Goal: Task Accomplishment & Management: Complete application form

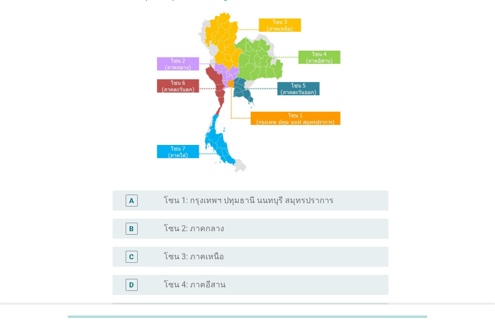
scroll to position [151, 0]
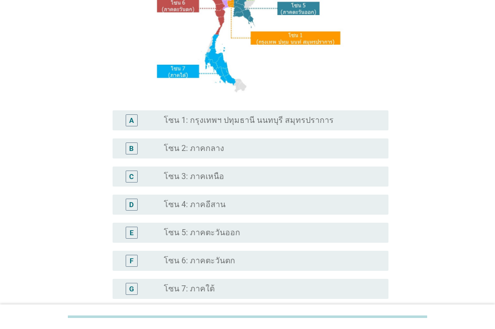
click at [235, 191] on div "D radio_button_unchecked โซน 4: ภาคอีสาน" at bounding box center [247, 205] width 282 height 28
click at [243, 179] on div "radio_button_unchecked โซน 3: ภาคเหนือ" at bounding box center [268, 177] width 208 height 10
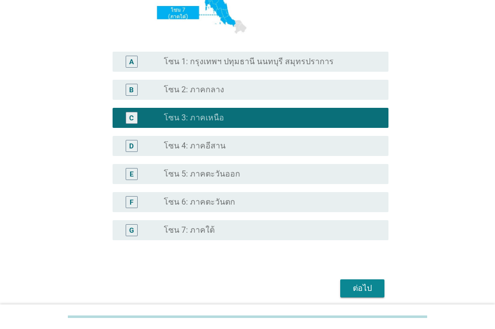
scroll to position [250, 0]
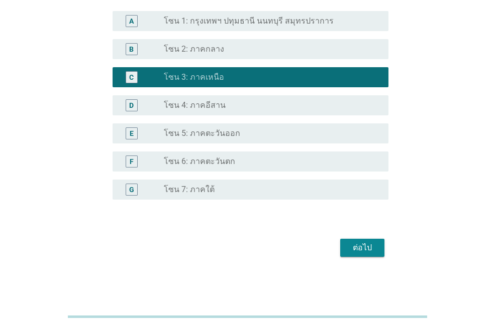
click at [366, 241] on button "ต่อไป" at bounding box center [362, 248] width 44 height 18
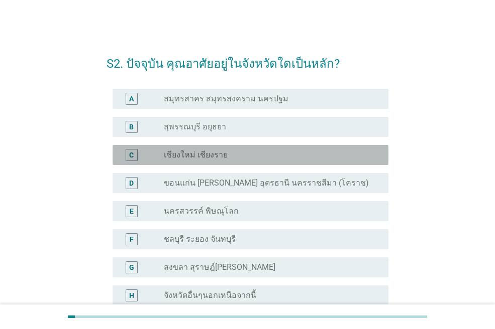
click at [239, 158] on div "radio_button_unchecked เชียงใหม่ เชียงราย" at bounding box center [268, 155] width 208 height 10
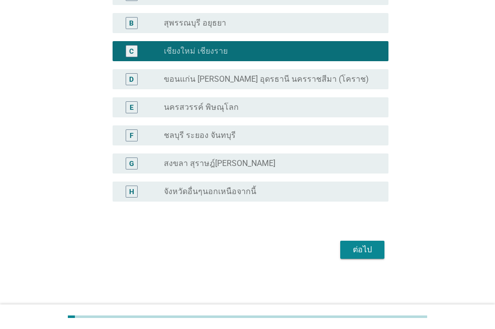
scroll to position [105, 0]
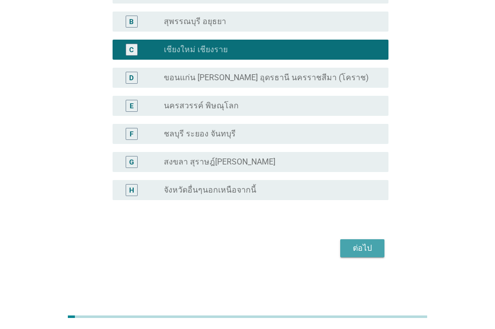
click at [370, 245] on div "ต่อไป" at bounding box center [362, 249] width 28 height 12
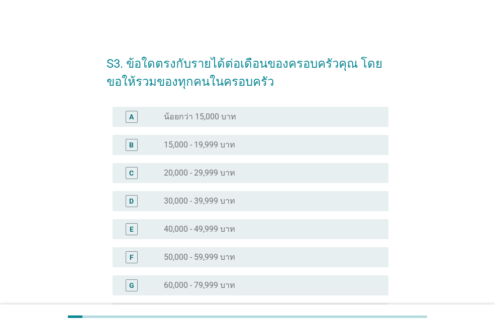
click at [89, 188] on div "S3. ข้อใดตรงกับรายได้ต่อเดือนของครอบครัวคุณ โดยขอให้รวมของทุกคนในครอบครัว A rad…" at bounding box center [247, 257] width 446 height 440
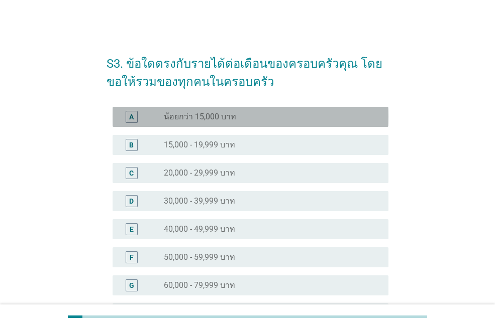
click at [206, 122] on label "น้อยกว่า 15,000 บาท" at bounding box center [200, 117] width 72 height 10
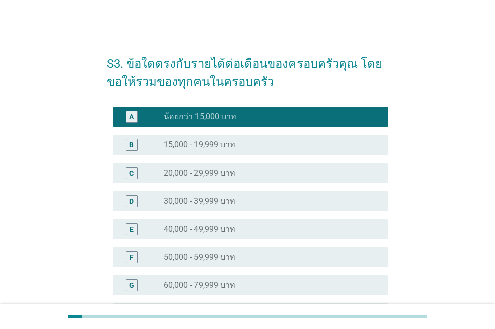
click at [206, 145] on label "15,000 - 19,999 บาท" at bounding box center [199, 145] width 71 height 10
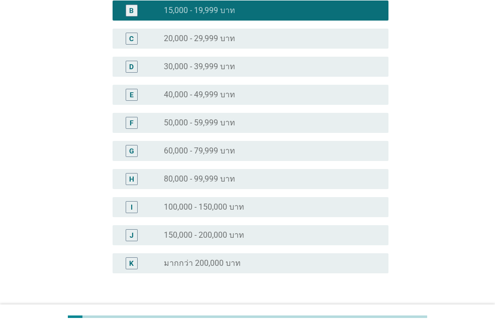
scroll to position [208, 0]
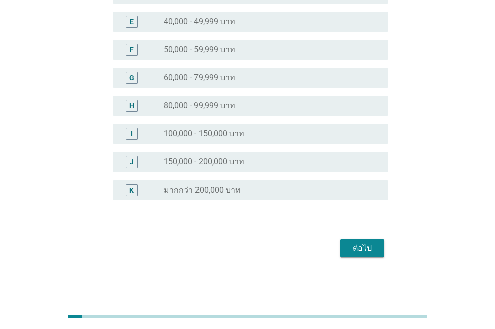
click at [362, 251] on div "ต่อไป" at bounding box center [362, 249] width 28 height 12
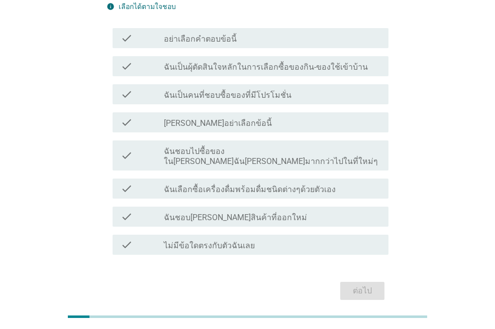
scroll to position [76, 0]
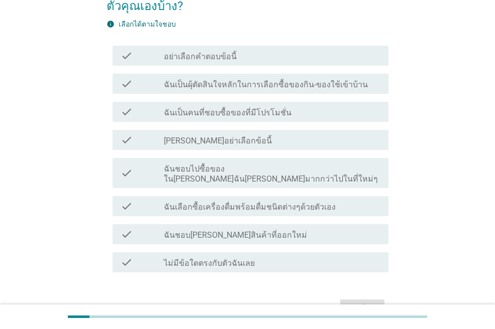
click at [205, 87] on label "ฉันเป็นผุ้ตัดสินใจหลักในการเลือกซื้อของกิน-ของใช้เข้าบ้าน" at bounding box center [266, 85] width 204 height 10
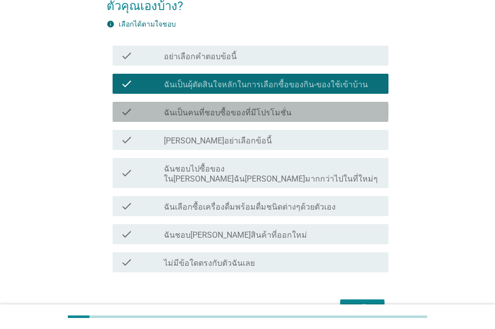
click at [212, 115] on label "ฉันเป็นคนที่ชอบซื้อของที่มีโปรโมชั่น" at bounding box center [228, 113] width 128 height 10
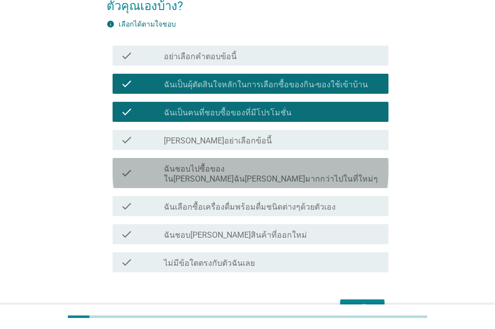
drag, startPoint x: 261, startPoint y: 167, endPoint x: 266, endPoint y: 174, distance: 8.6
click at [262, 167] on label "ฉันชอบไปซื้อของใน[PERSON_NAME]ฉัน[PERSON_NAME]มากกว่าไปในที่ใหม่ๆ" at bounding box center [272, 174] width 216 height 20
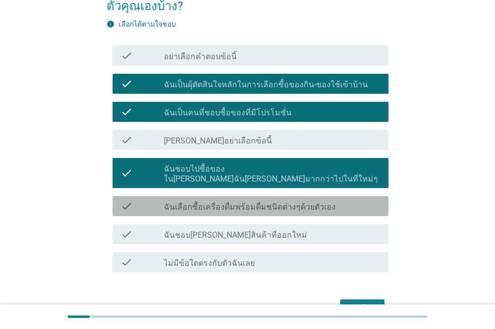
click at [277, 202] on label "ฉันเลือกซื้อเครื่องดื่มพร้อมดื่มชนิดต่างๆด้วยตัวเอง" at bounding box center [250, 207] width 172 height 10
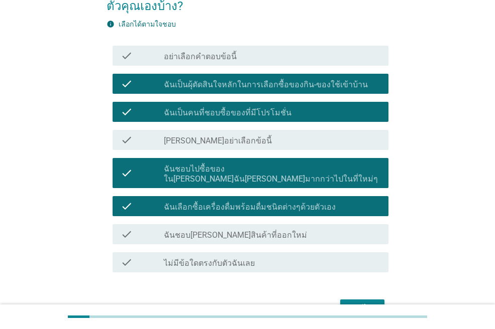
click at [273, 228] on div "check_box_outline_blank ฉันชอบ[PERSON_NAME]สินค้าที่ออกใหม่" at bounding box center [272, 234] width 216 height 12
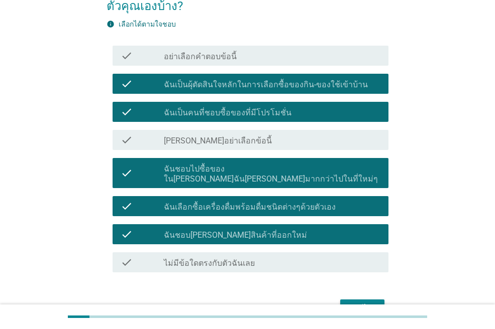
click at [359, 303] on div "ต่อไป" at bounding box center [362, 309] width 28 height 12
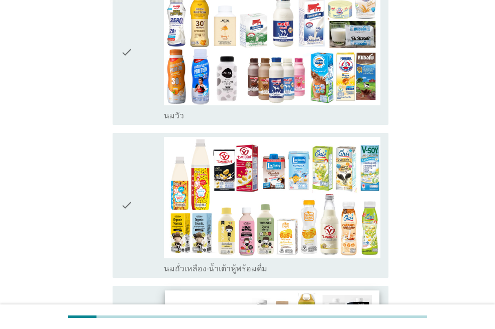
scroll to position [0, 0]
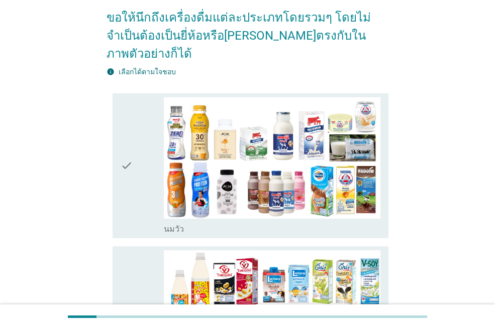
click at [150, 145] on div "check" at bounding box center [142, 165] width 43 height 137
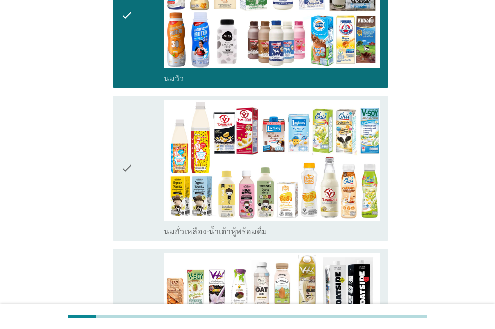
click at [150, 145] on div "check" at bounding box center [142, 168] width 43 height 137
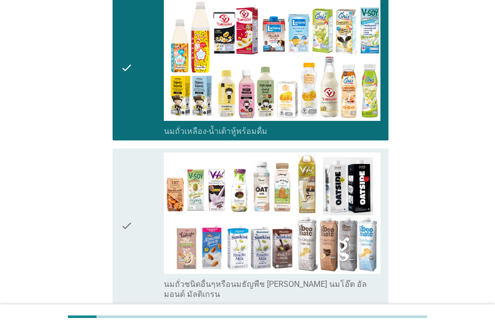
click at [143, 194] on div "check" at bounding box center [142, 226] width 43 height 147
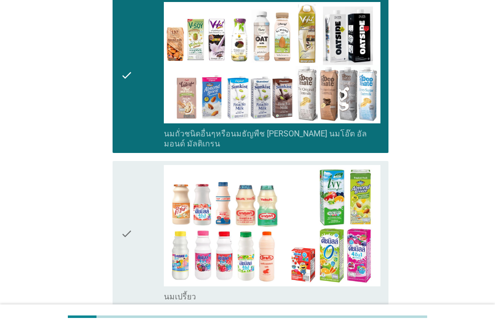
click at [152, 183] on div "check" at bounding box center [142, 233] width 43 height 137
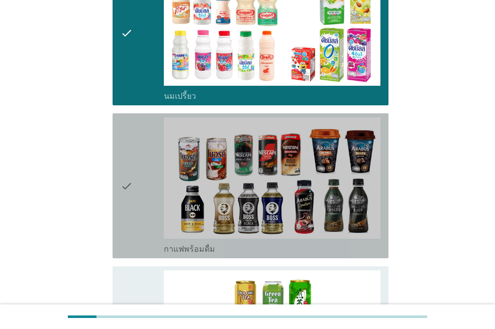
click at [153, 182] on div "check" at bounding box center [142, 185] width 43 height 137
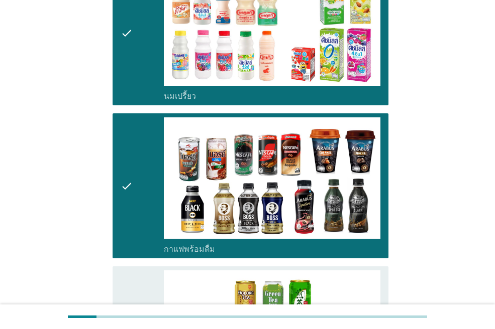
scroll to position [904, 0]
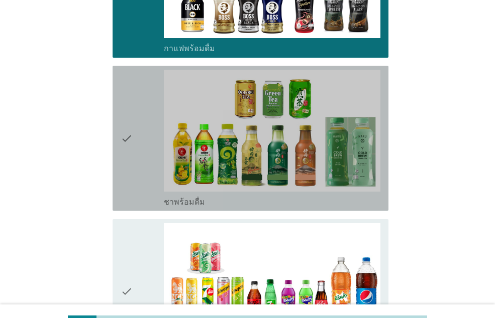
click at [144, 131] on div "check" at bounding box center [142, 138] width 43 height 137
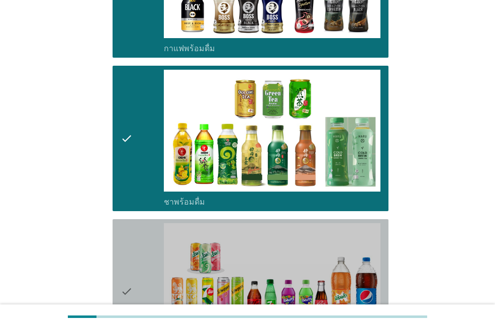
click at [147, 249] on div "check" at bounding box center [142, 291] width 43 height 137
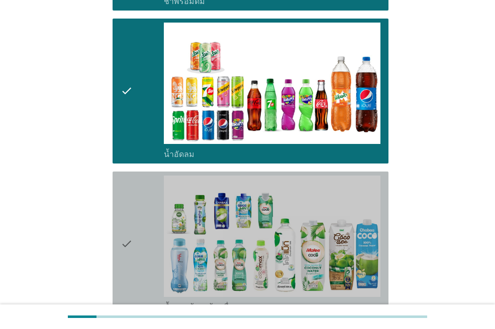
click at [156, 228] on div "check" at bounding box center [142, 244] width 43 height 137
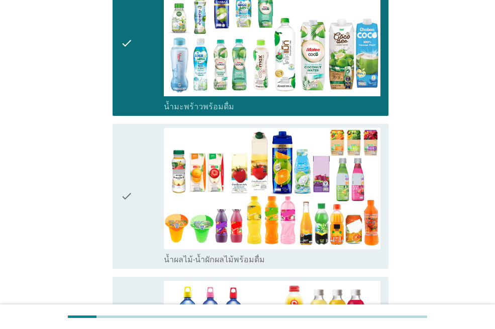
click at [150, 201] on div "check" at bounding box center [142, 196] width 43 height 137
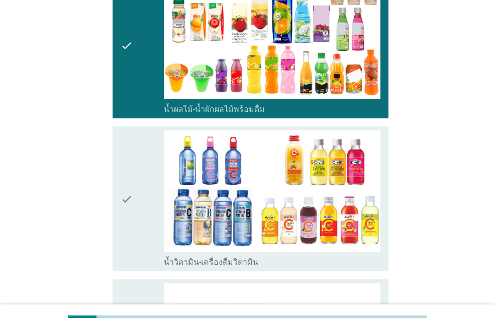
click at [150, 198] on div "check" at bounding box center [142, 199] width 43 height 137
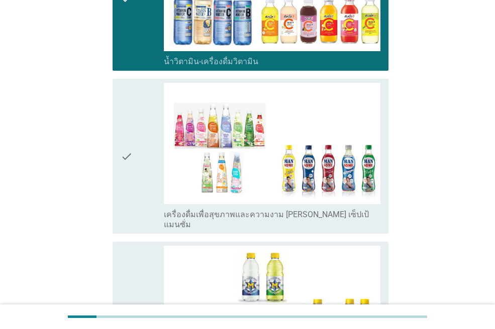
click at [146, 172] on div "check" at bounding box center [142, 156] width 43 height 147
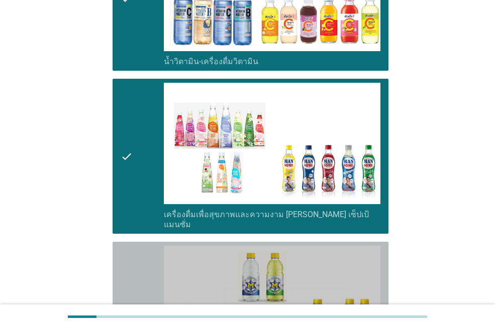
click at [148, 251] on div "check" at bounding box center [142, 314] width 43 height 137
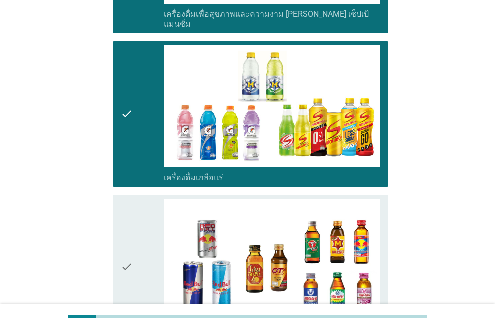
click at [133, 208] on icon "check" at bounding box center [127, 267] width 12 height 137
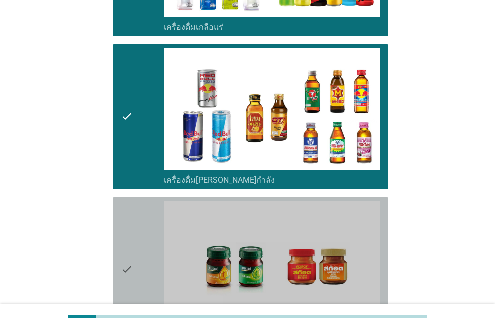
click at [139, 208] on div "check" at bounding box center [142, 269] width 43 height 137
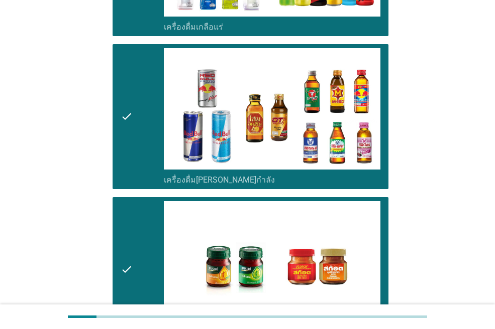
scroll to position [2128, 0]
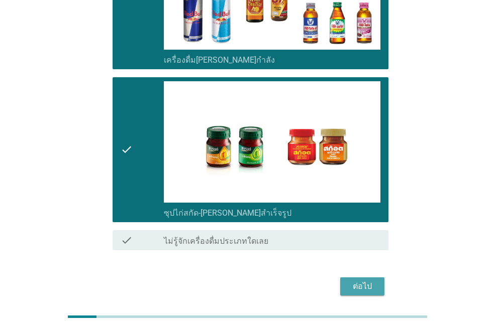
click at [371, 281] on div "ต่อไป" at bounding box center [362, 287] width 28 height 12
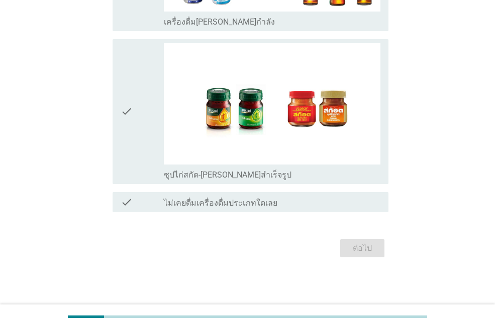
scroll to position [0, 0]
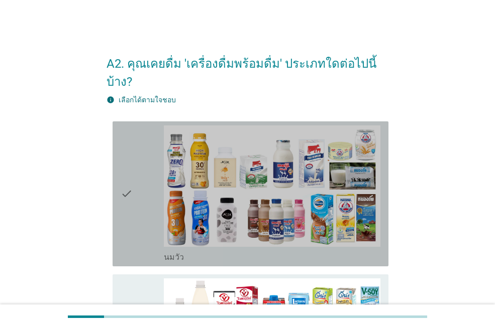
click at [160, 149] on div "check" at bounding box center [142, 194] width 43 height 137
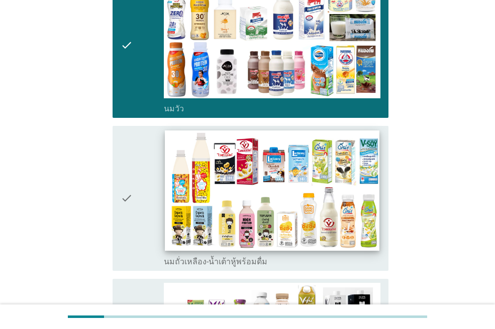
scroll to position [151, 0]
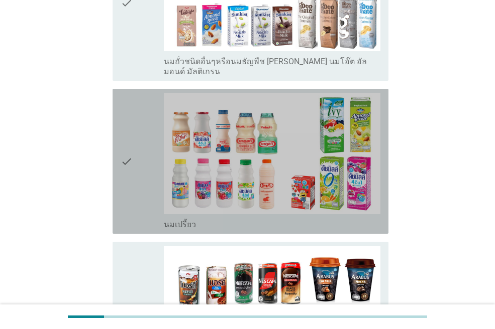
click at [138, 137] on div "check" at bounding box center [142, 161] width 43 height 137
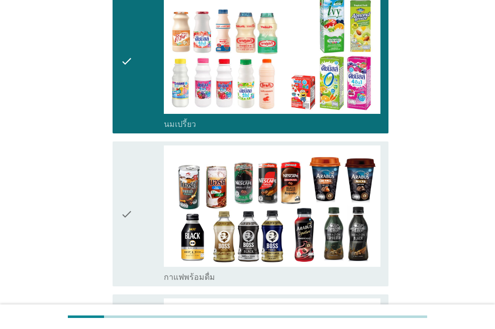
click at [137, 146] on div "check" at bounding box center [142, 214] width 43 height 137
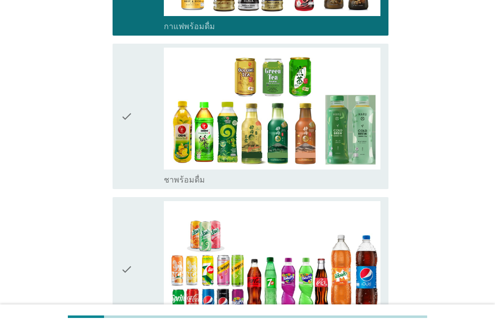
click at [132, 81] on icon "check" at bounding box center [127, 116] width 12 height 137
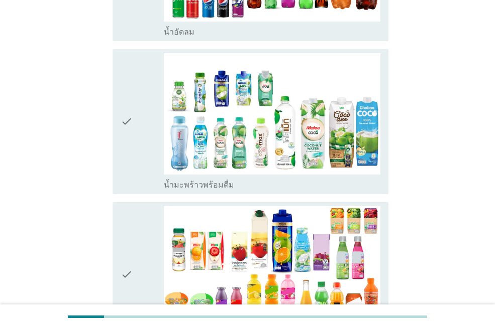
click at [131, 98] on icon "check" at bounding box center [127, 121] width 12 height 137
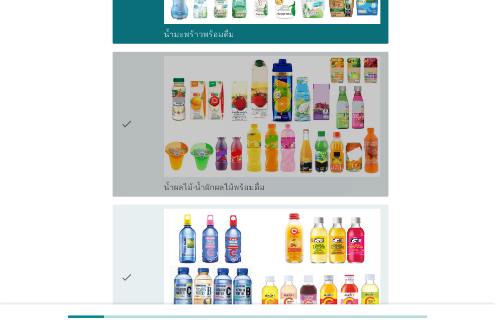
click at [131, 98] on icon "check" at bounding box center [127, 124] width 12 height 137
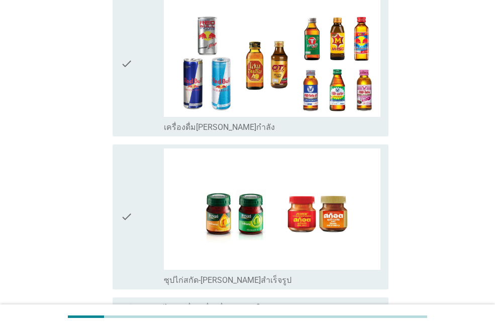
scroll to position [2056, 0]
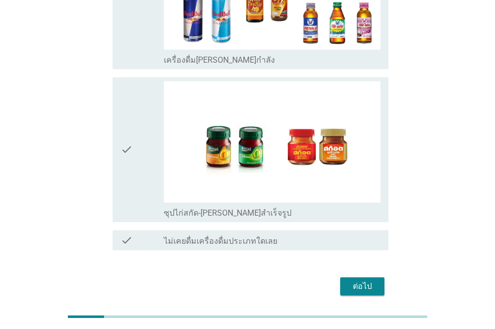
click at [370, 281] on div "ต่อไป" at bounding box center [362, 287] width 28 height 12
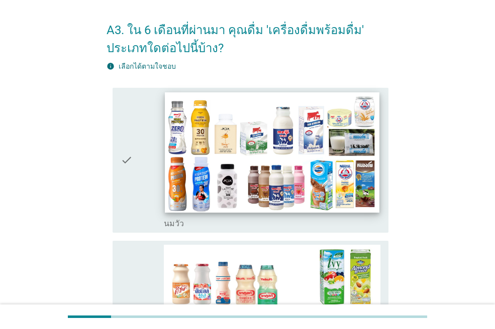
scroll to position [50, 0]
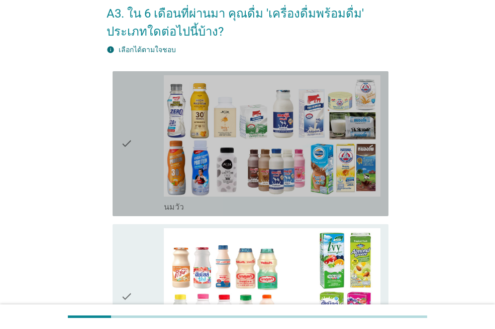
click at [133, 171] on icon "check" at bounding box center [127, 143] width 12 height 137
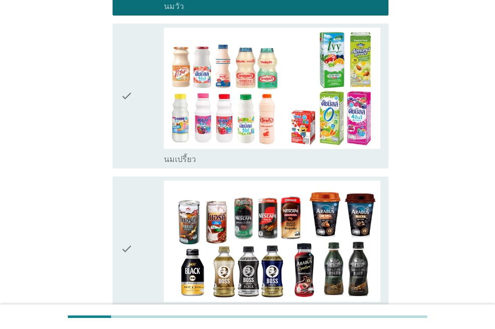
click at [129, 136] on icon "check" at bounding box center [127, 96] width 12 height 137
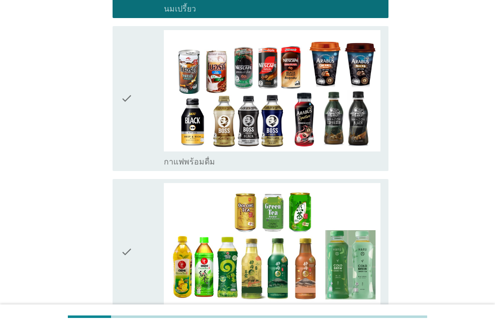
click at [135, 110] on div "check" at bounding box center [142, 98] width 43 height 137
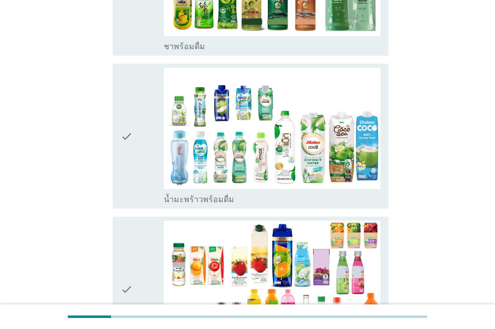
scroll to position [803, 0]
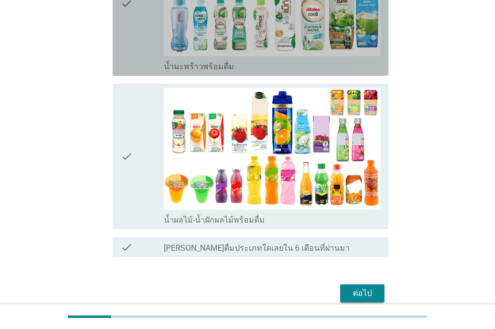
click at [134, 41] on div "check" at bounding box center [142, 3] width 43 height 137
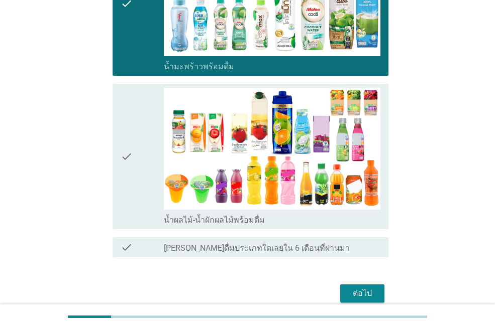
click at [371, 292] on div "ต่อไป" at bounding box center [362, 294] width 28 height 12
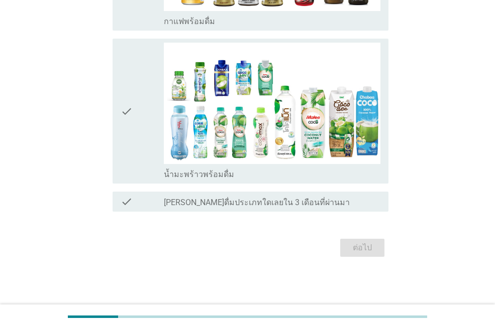
scroll to position [0, 0]
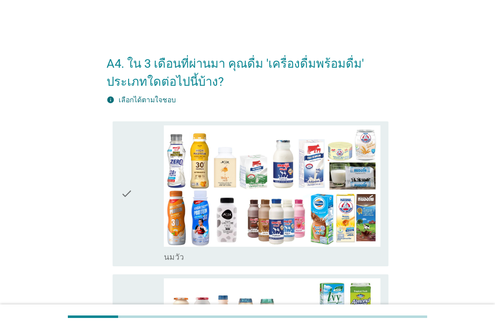
click at [136, 191] on div "check" at bounding box center [142, 194] width 43 height 137
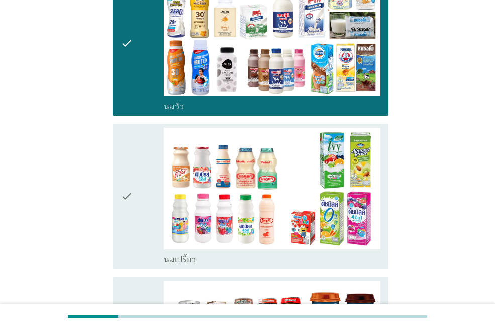
click at [141, 203] on div "check" at bounding box center [142, 196] width 43 height 137
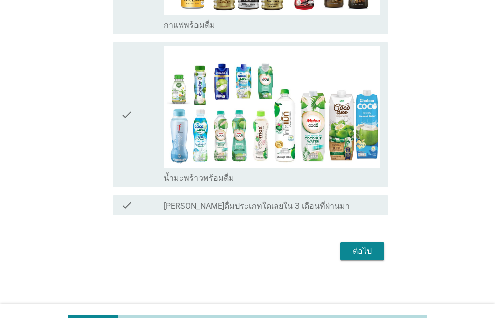
scroll to position [542, 0]
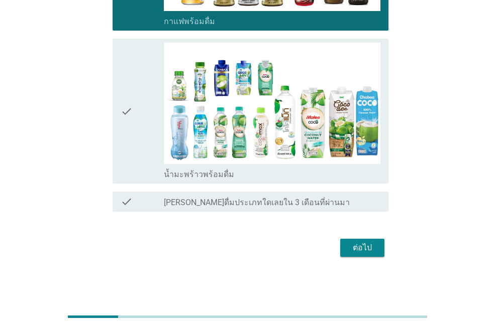
click at [373, 245] on div "ต่อไป" at bounding box center [362, 248] width 28 height 12
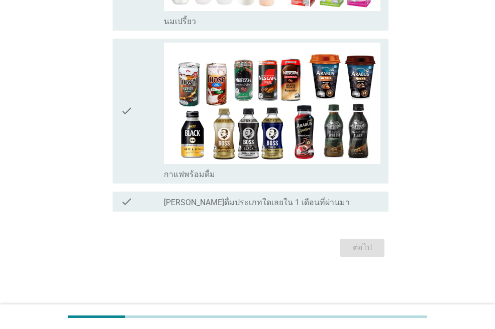
scroll to position [0, 0]
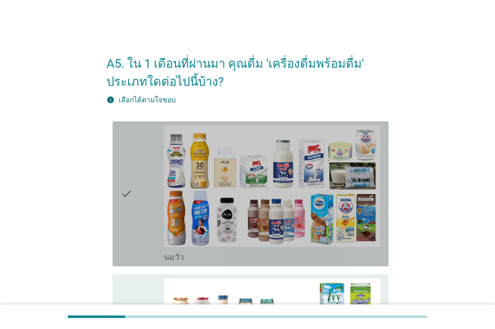
click at [141, 159] on div "check" at bounding box center [142, 194] width 43 height 137
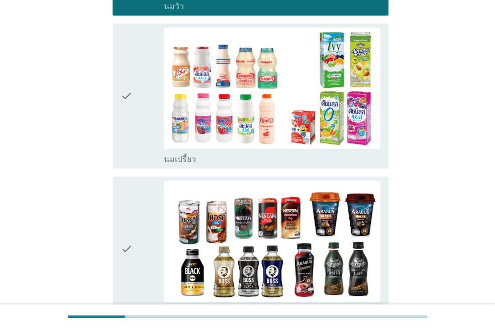
click at [151, 144] on div "check" at bounding box center [142, 96] width 43 height 137
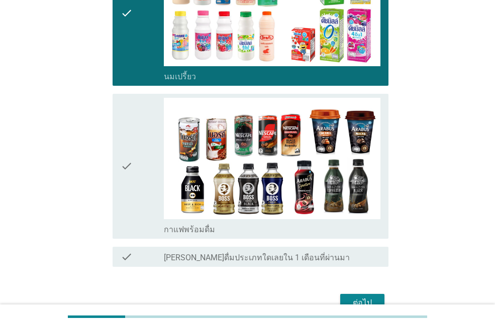
scroll to position [389, 0]
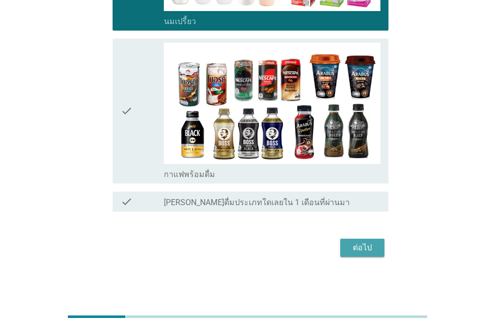
click at [360, 251] on div "ต่อไป" at bounding box center [362, 248] width 28 height 12
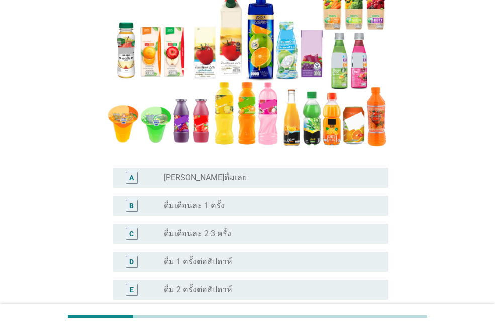
scroll to position [351, 0]
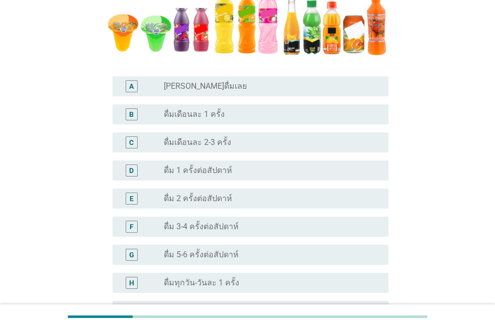
click at [212, 113] on label "ดื่มเดือนละ 1 ครั้ง" at bounding box center [194, 114] width 61 height 10
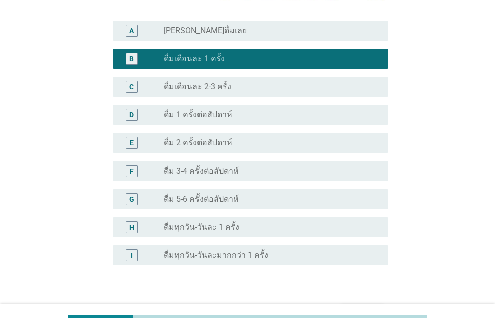
scroll to position [372, 0]
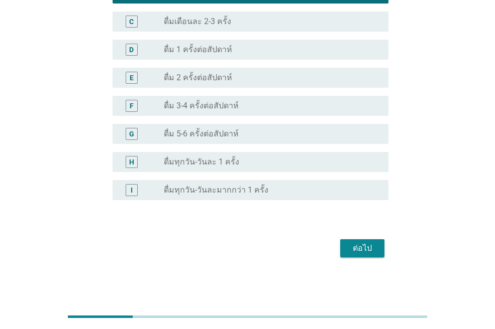
click at [365, 244] on div "ต่อไป" at bounding box center [362, 249] width 28 height 12
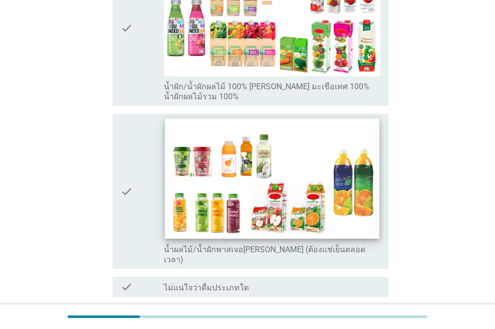
scroll to position [552, 0]
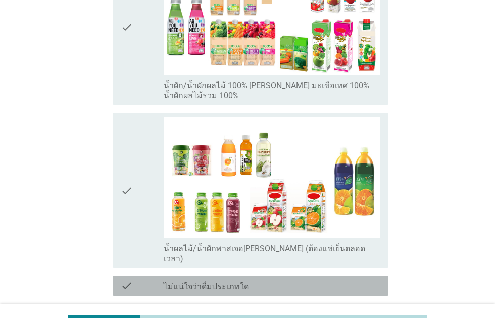
click at [304, 280] on div "check_box_outline_blank ไม่แน่ใจว่าดื่มประเภทใด" at bounding box center [272, 286] width 216 height 12
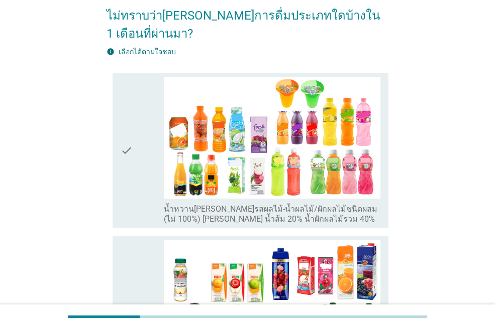
scroll to position [100, 0]
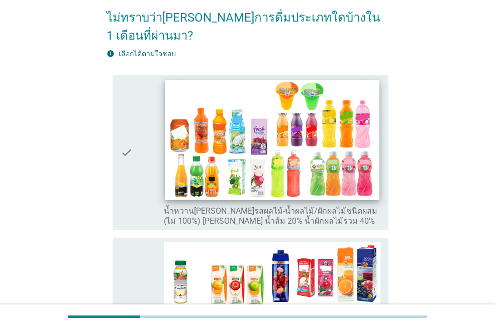
click at [357, 178] on img at bounding box center [272, 140] width 214 height 121
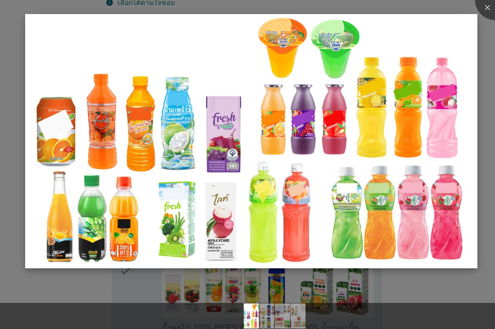
scroll to position [201, 0]
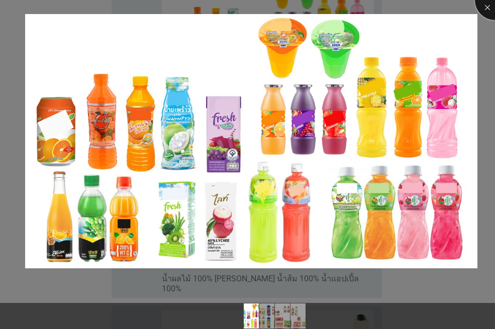
click at [486, 13] on div at bounding box center [494, 0] width 40 height 40
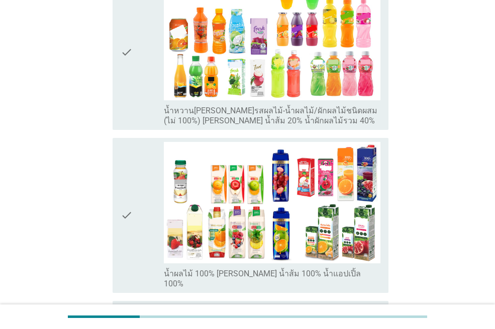
click at [131, 102] on icon "check" at bounding box center [127, 52] width 12 height 147
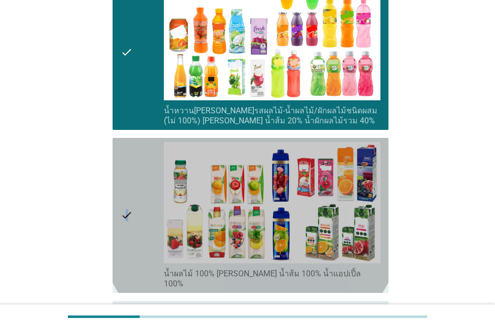
click at [127, 185] on icon "check" at bounding box center [127, 215] width 12 height 147
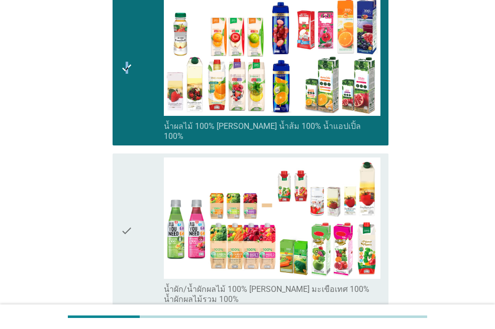
scroll to position [627, 0]
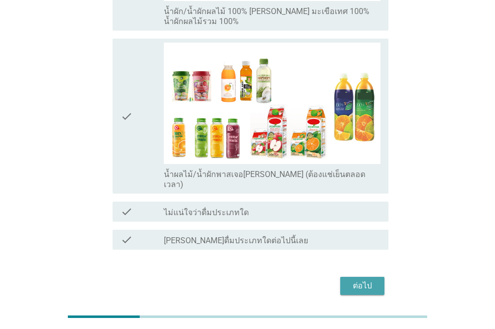
click at [364, 280] on div "ต่อไป" at bounding box center [362, 286] width 28 height 12
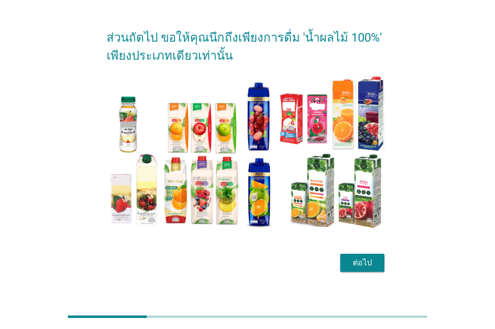
scroll to position [41, 0]
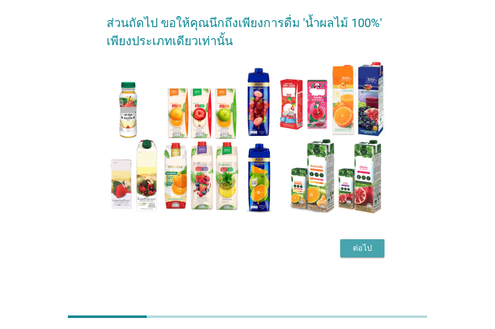
click at [356, 241] on button "ต่อไป" at bounding box center [362, 248] width 44 height 18
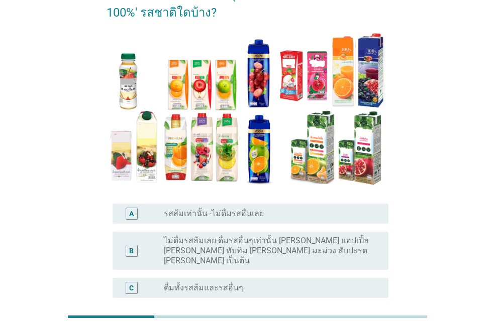
scroll to position [151, 0]
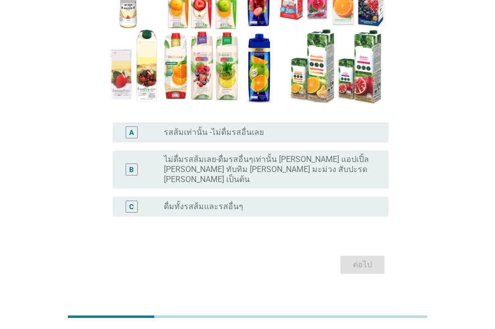
click at [314, 202] on div "radio_button_unchecked ดื่มทั้งรสส้มและรสอื่นๆ" at bounding box center [268, 207] width 208 height 10
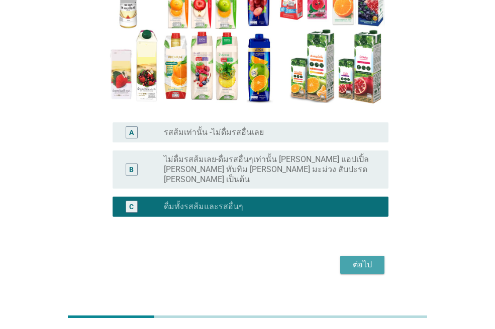
click at [359, 259] on div "ต่อไป" at bounding box center [362, 265] width 28 height 12
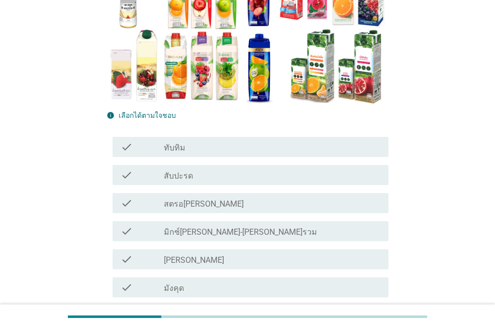
click at [276, 183] on div "check check_box_outline_blank สับปะรด" at bounding box center [250, 175] width 276 height 20
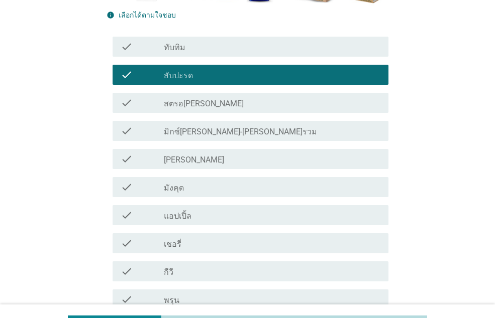
scroll to position [301, 0]
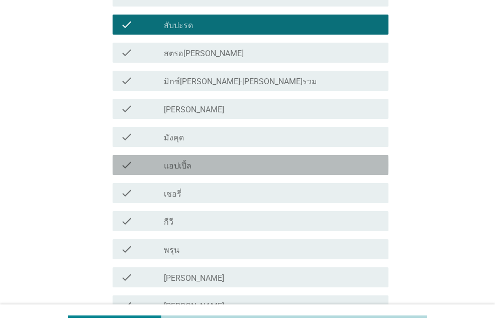
click at [320, 169] on div "check_box_outline_blank แอปเปิ้ล" at bounding box center [272, 165] width 216 height 12
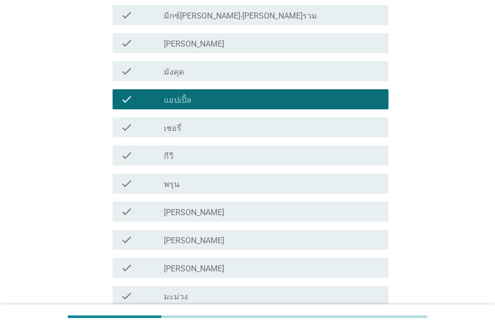
scroll to position [502, 0]
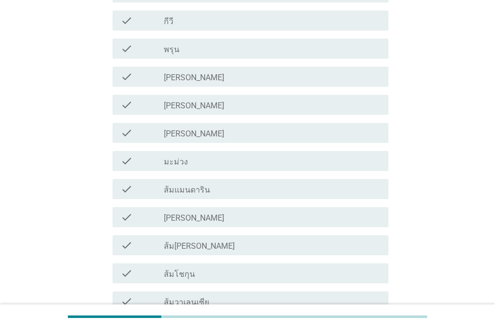
click at [341, 77] on div "check_box_outline_blank [PERSON_NAME]" at bounding box center [272, 77] width 216 height 12
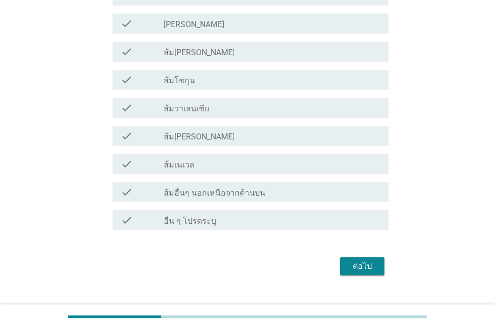
scroll to position [703, 0]
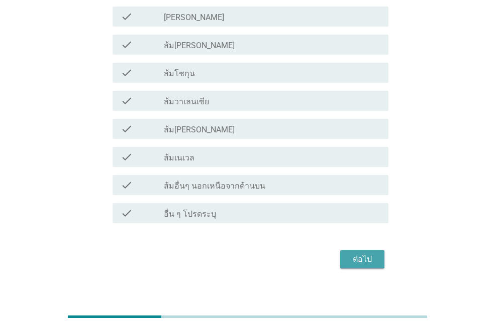
click at [369, 266] on button "ต่อไป" at bounding box center [362, 260] width 44 height 18
